Goal: Find specific page/section: Find specific page/section

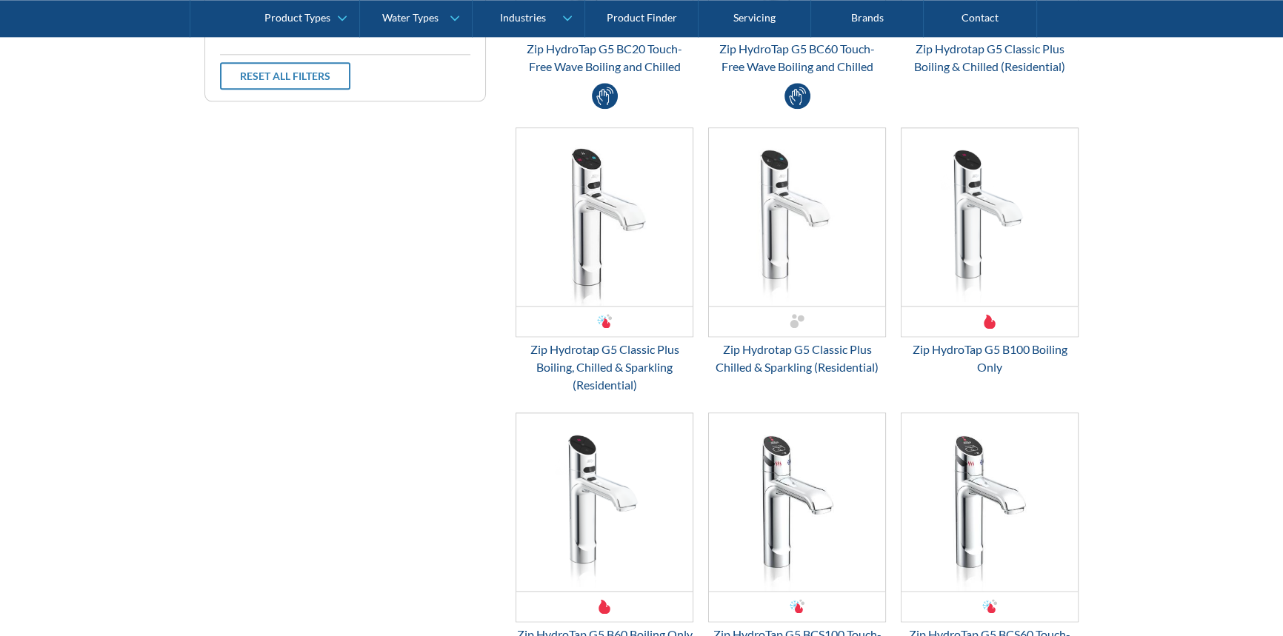
scroll to position [1953, 0]
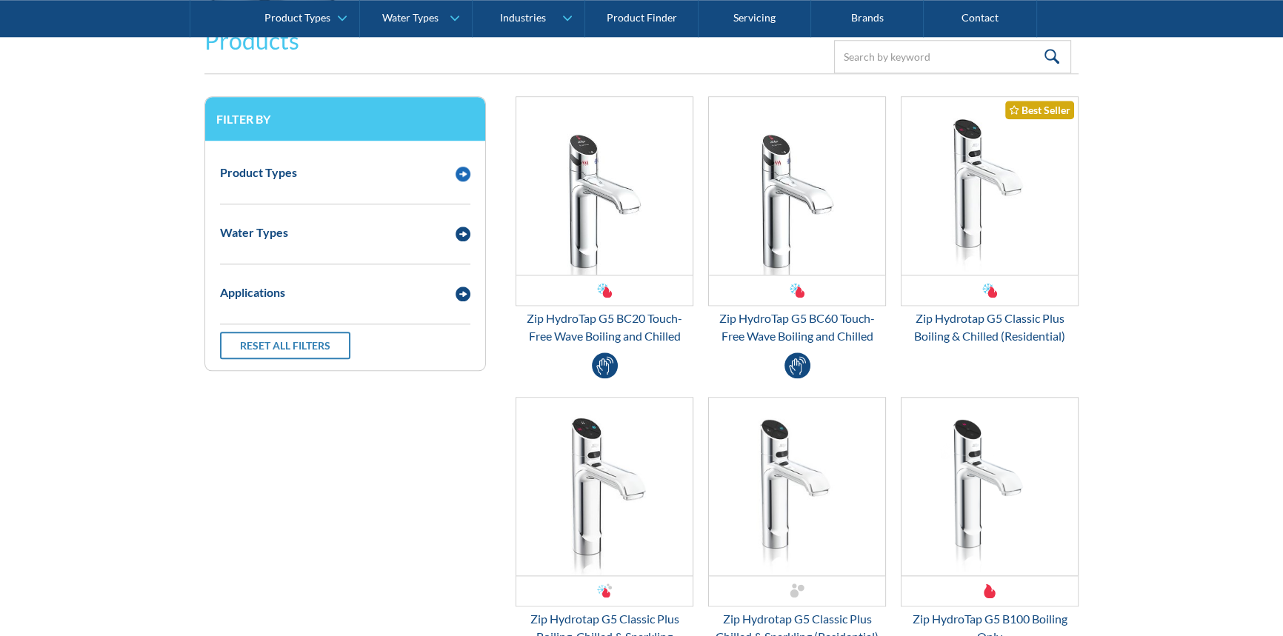
click at [357, 176] on div "Product Types" at bounding box center [331, 172] width 236 height 19
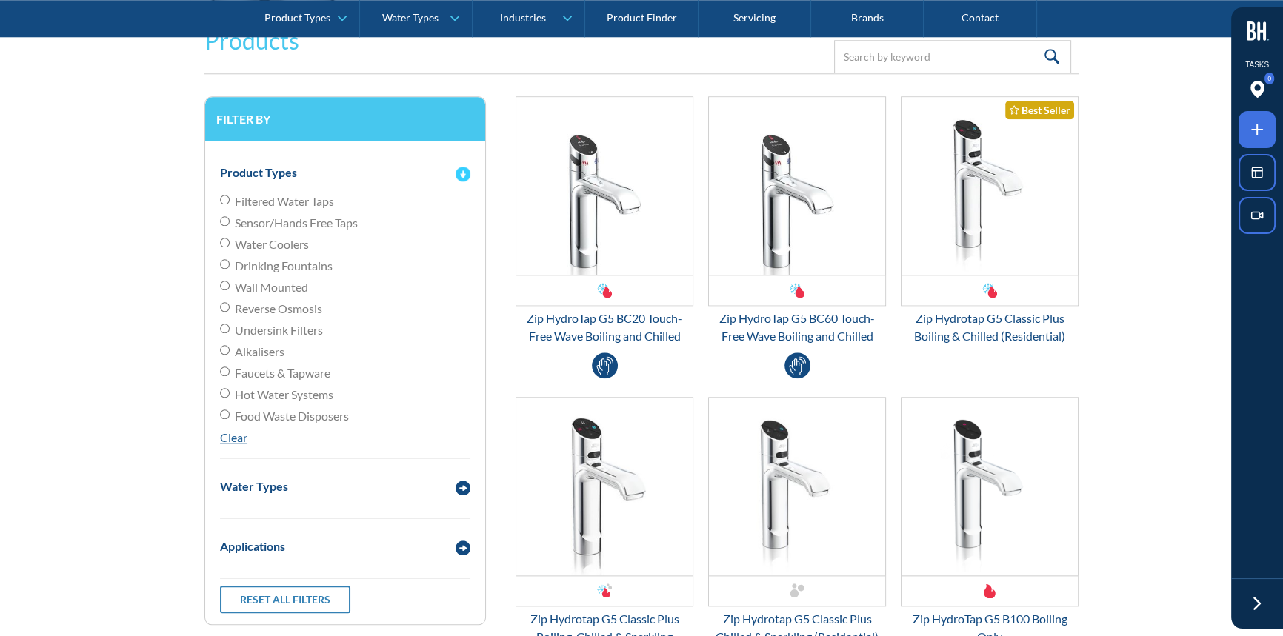
click at [357, 176] on div "Product Types" at bounding box center [331, 172] width 236 height 19
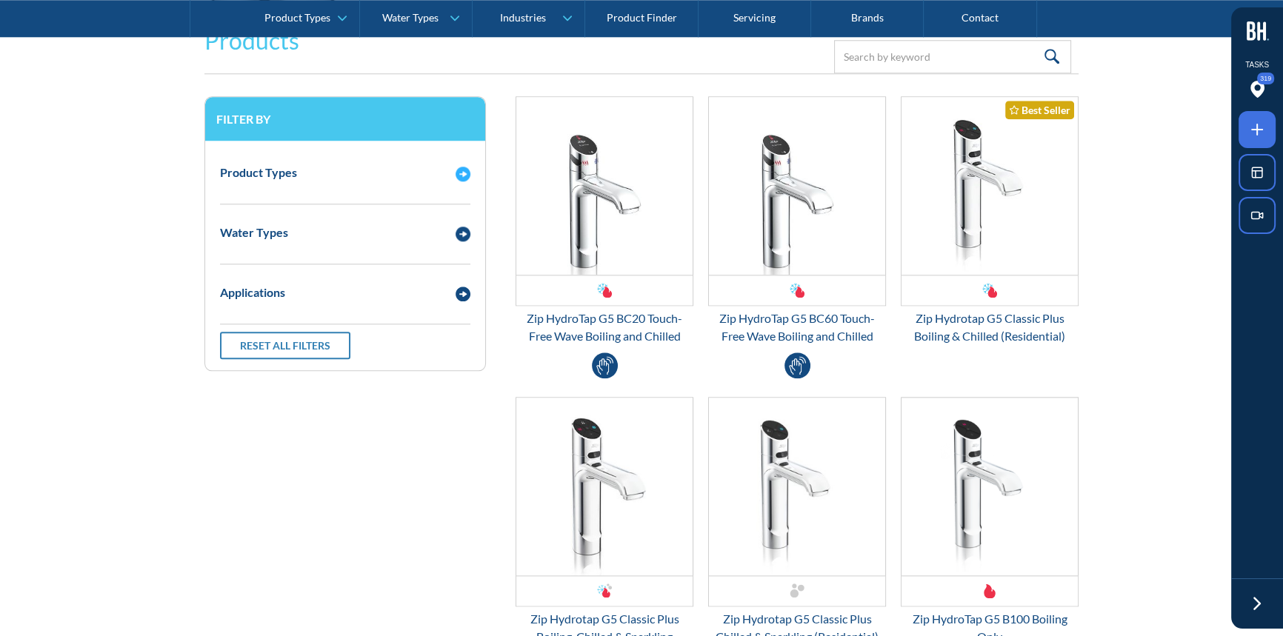
click at [307, 190] on div "Product Types" at bounding box center [345, 172] width 265 height 41
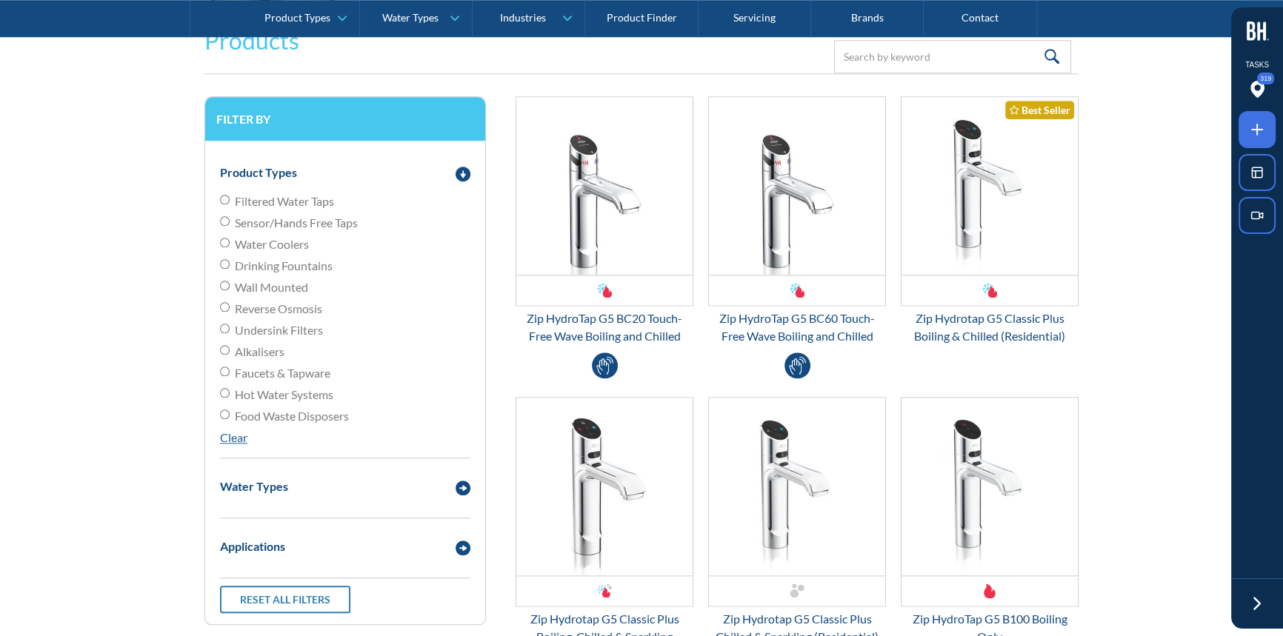
click at [277, 203] on span "Filtered Water Taps" at bounding box center [284, 202] width 99 height 18
click at [230, 203] on input "Filtered Water Taps" at bounding box center [225, 200] width 10 height 10
radio input "true"
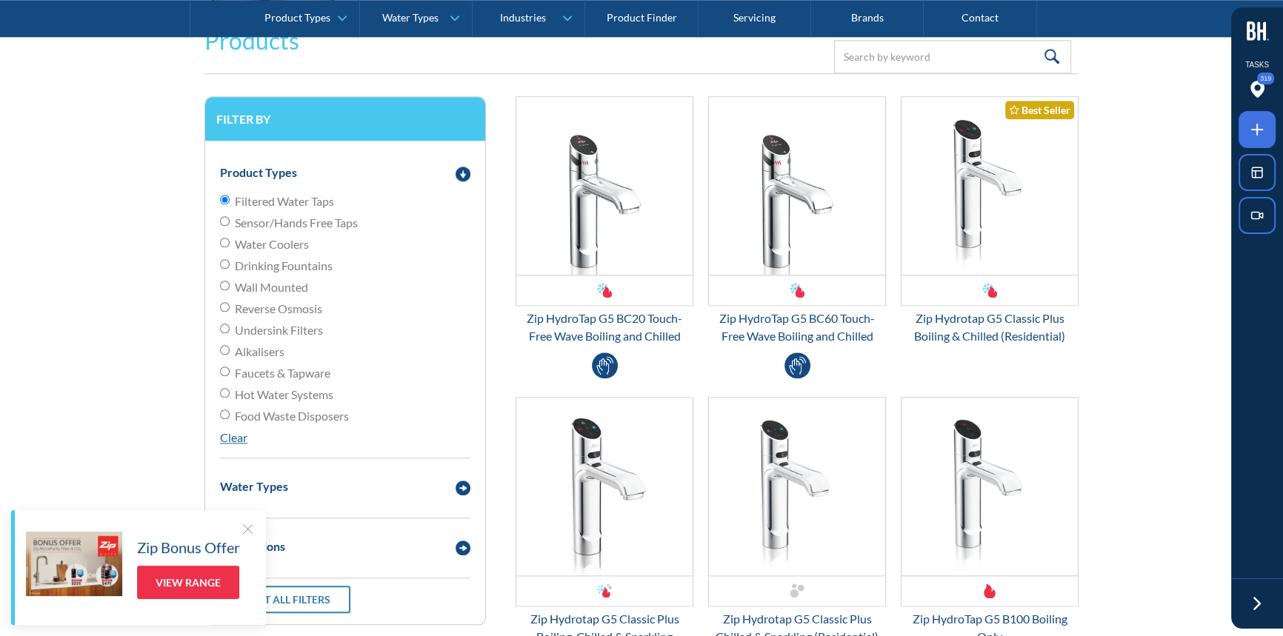
click at [282, 204] on span "Filtered Water Taps" at bounding box center [284, 202] width 99 height 18
click at [230, 204] on input "Filtered Water Taps" at bounding box center [225, 200] width 10 height 10
click at [270, 290] on span "Wall Mounted" at bounding box center [271, 288] width 73 height 18
click at [230, 290] on input "Wall Mounted" at bounding box center [225, 286] width 10 height 10
radio input "true"
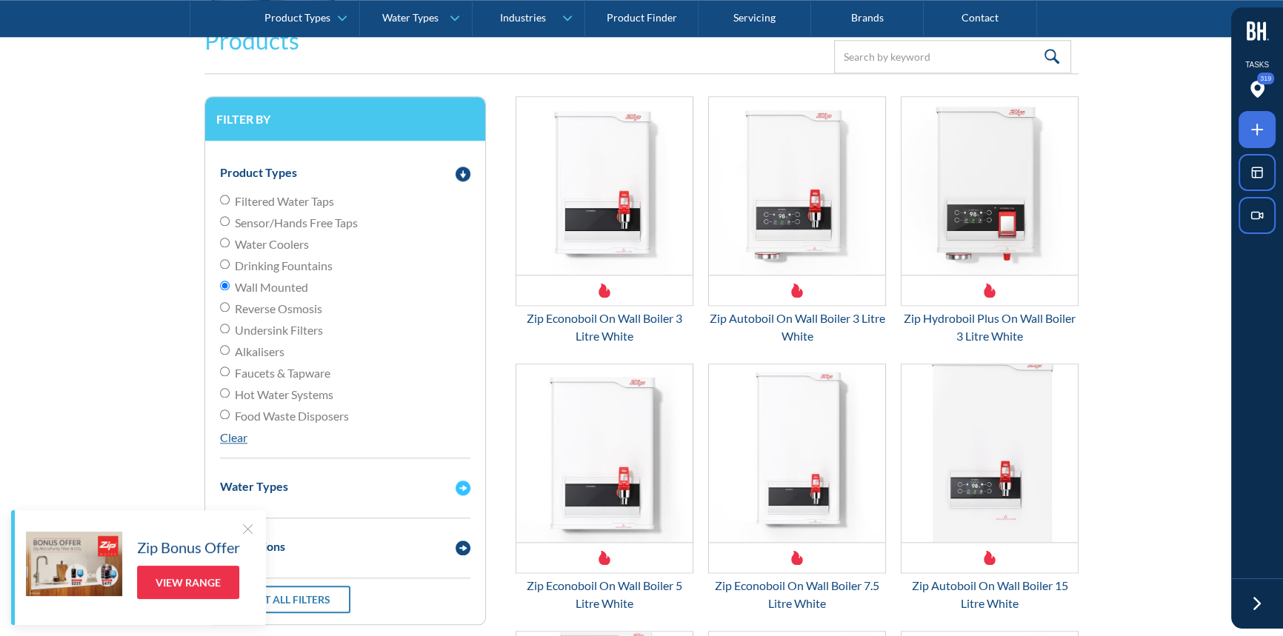
click at [299, 482] on div "Water Types" at bounding box center [331, 486] width 236 height 19
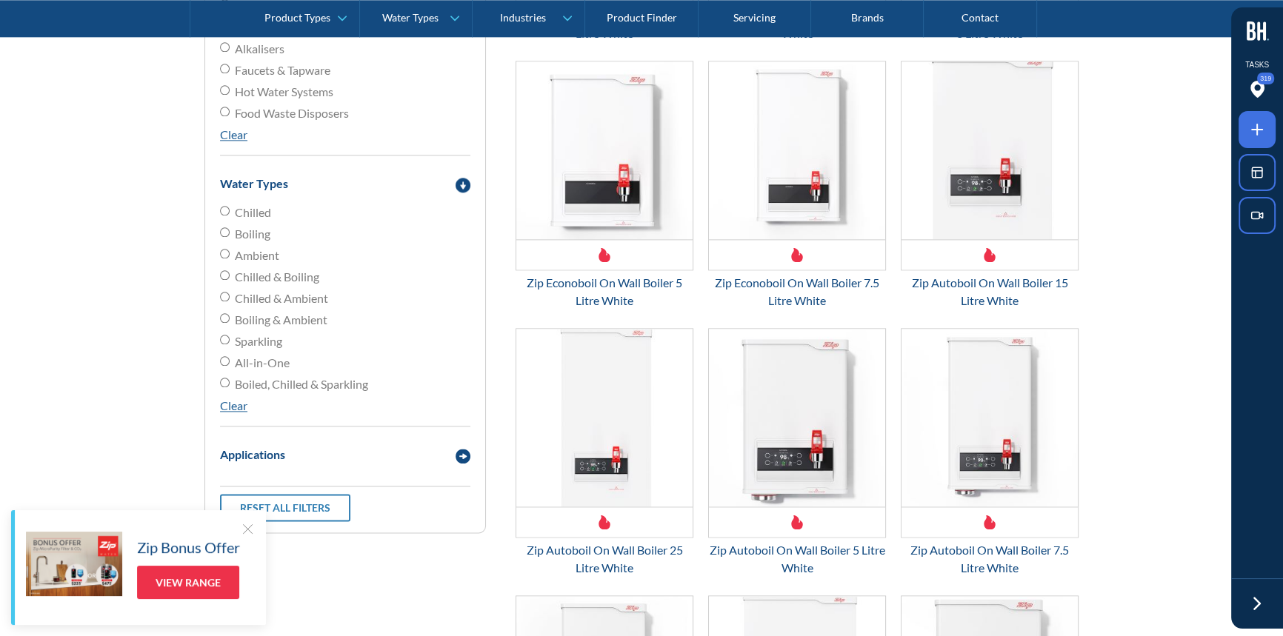
scroll to position [2357, 0]
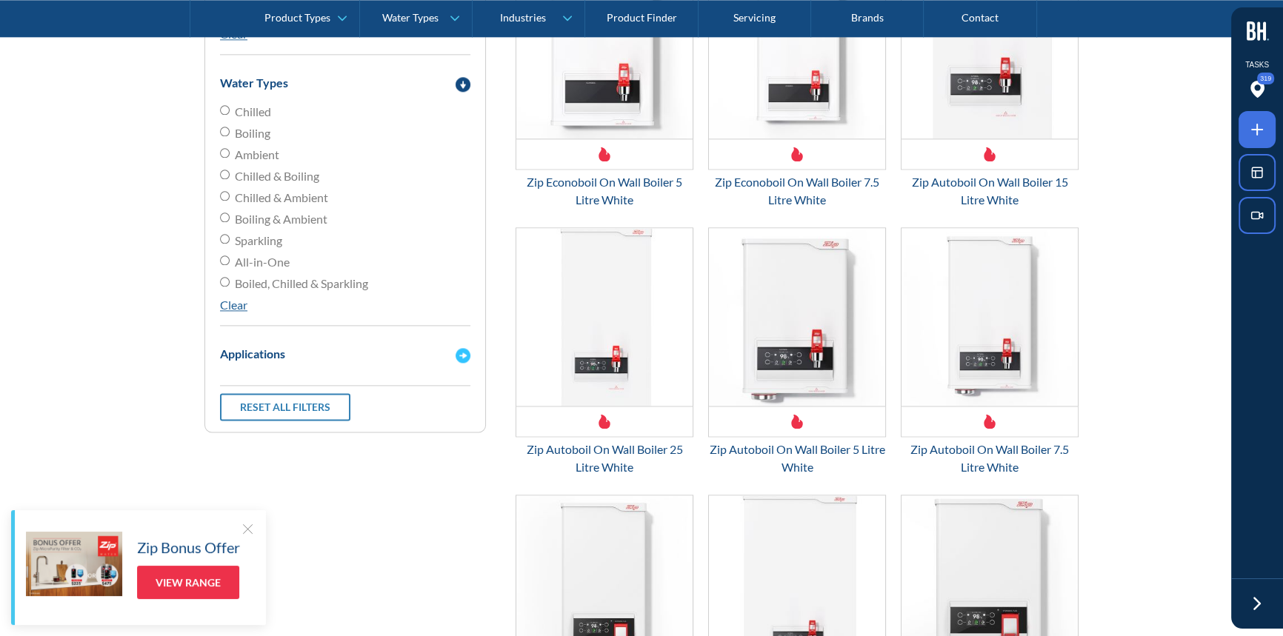
click at [303, 346] on div "Applications" at bounding box center [331, 354] width 236 height 19
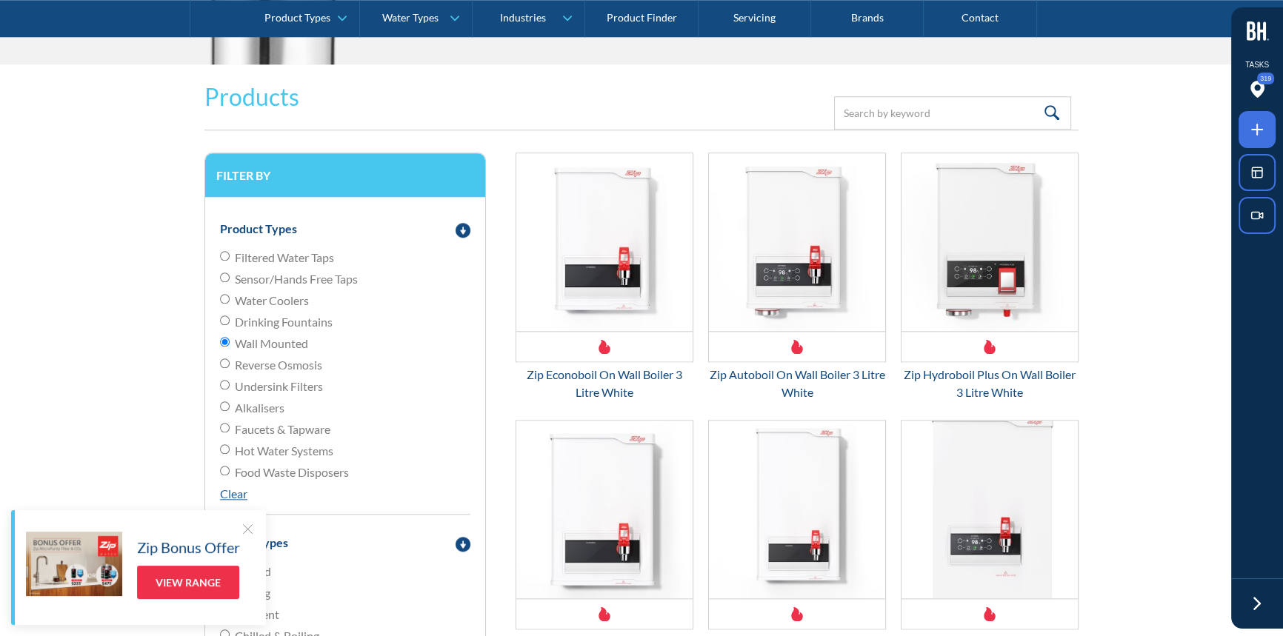
scroll to position [1886, 0]
